Goal: Task Accomplishment & Management: Manage account settings

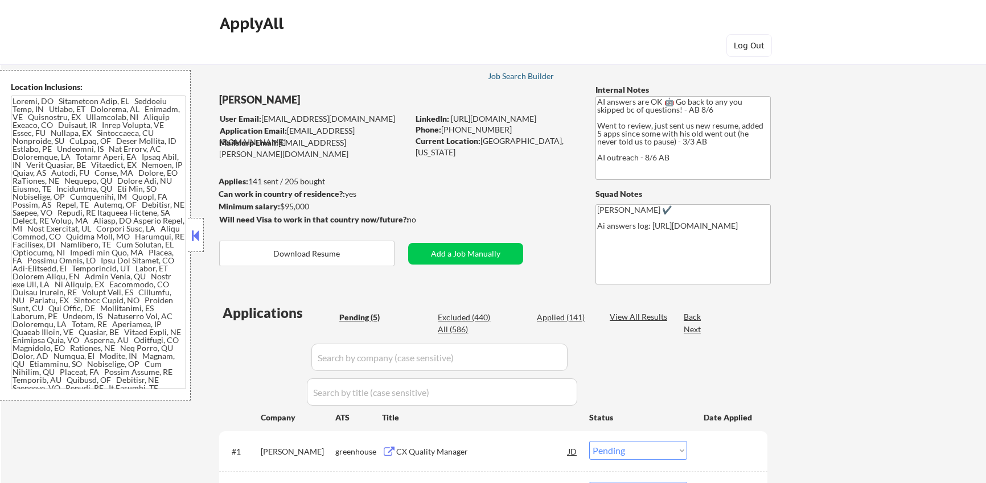
select select ""pending""
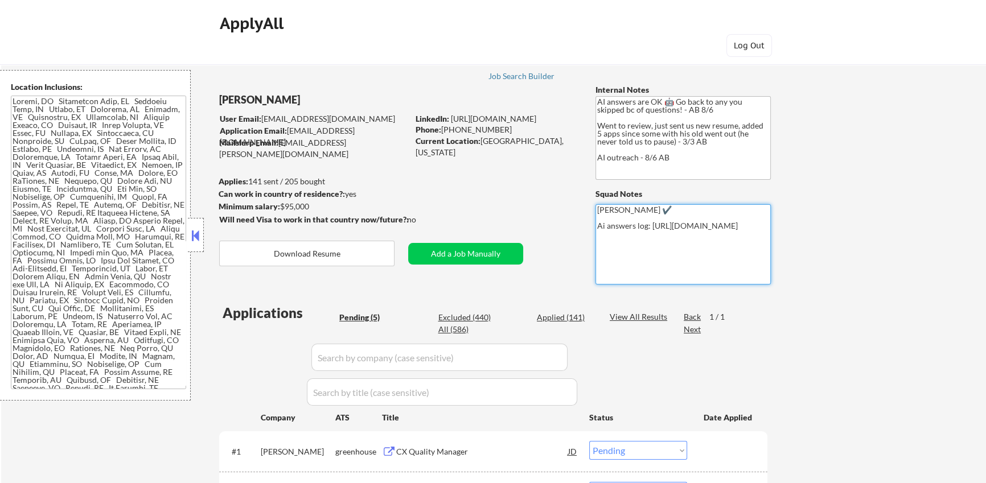
drag, startPoint x: 660, startPoint y: 261, endPoint x: 592, endPoint y: 236, distance: 73.3
click at [592, 236] on div "← Return to /applysquad Mailslurp Inbox Job Search Builder [PERSON_NAME] User E…" at bounding box center [494, 387] width 568 height 682
click at [656, 252] on textarea "[PERSON_NAME] ✔️ Ai answers log: [URL][DOMAIN_NAME]" at bounding box center [682, 244] width 175 height 80
drag, startPoint x: 654, startPoint y: 256, endPoint x: 592, endPoint y: 233, distance: 66.6
click at [592, 233] on div "← Return to /applysquad Mailslurp Inbox Job Search Builder [PERSON_NAME] User E…" at bounding box center [494, 387] width 568 height 682
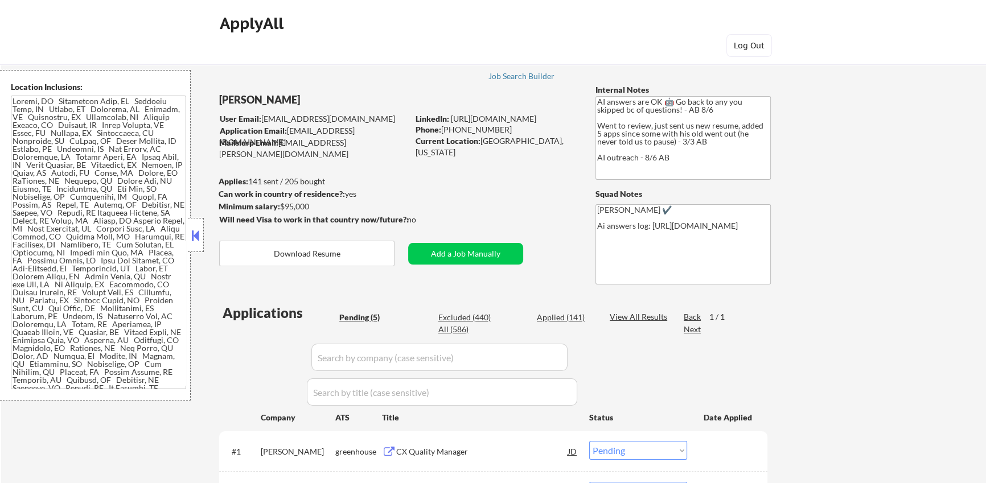
click at [843, 298] on div "← Return to /applysquad Mailslurp Inbox Job Search Builder [PERSON_NAME] User E…" at bounding box center [493, 391] width 985 height 691
